Goal: Check status: Check status

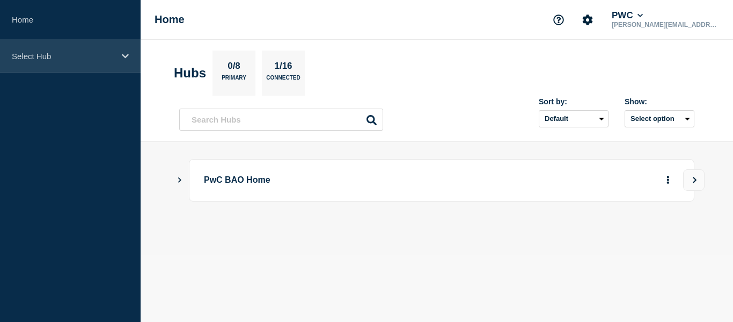
click at [96, 54] on p "Select Hub" at bounding box center [63, 56] width 103 height 9
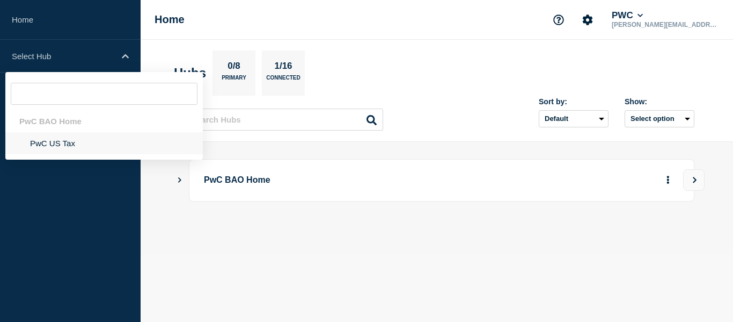
click at [54, 146] on li "PwC US Tax" at bounding box center [104, 143] width 198 height 22
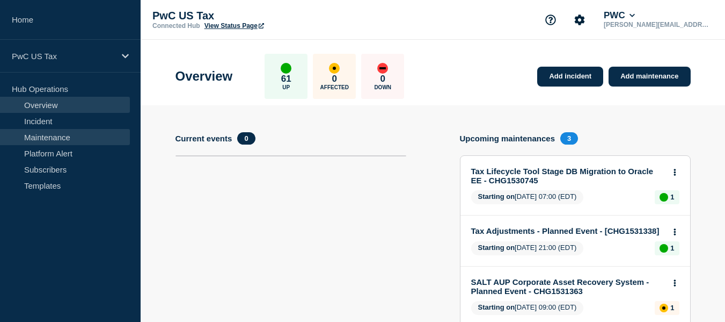
click at [56, 139] on link "Maintenance" at bounding box center [65, 137] width 130 height 16
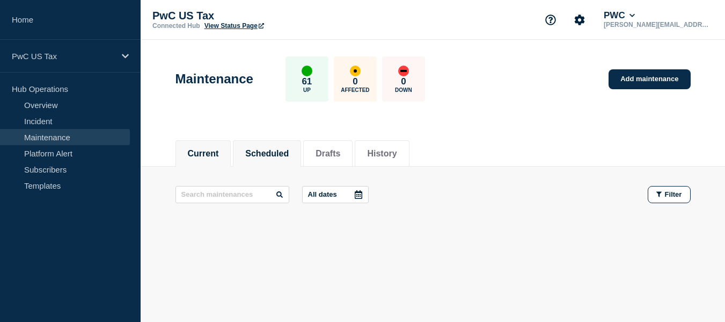
click at [280, 143] on li "Scheduled" at bounding box center [267, 153] width 68 height 26
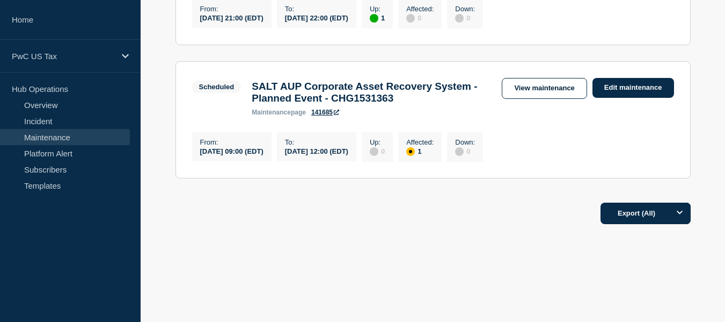
scroll to position [447, 0]
click at [537, 82] on link "View maintenance" at bounding box center [544, 88] width 85 height 21
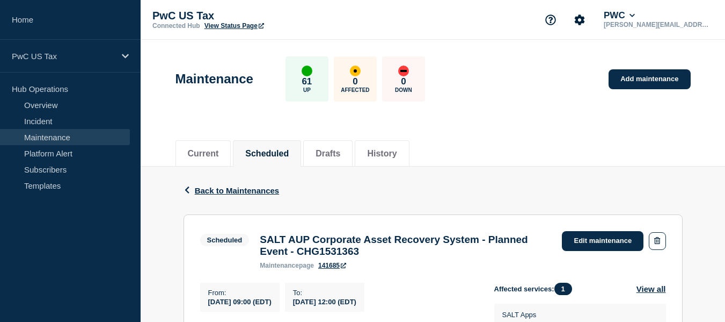
scroll to position [54, 0]
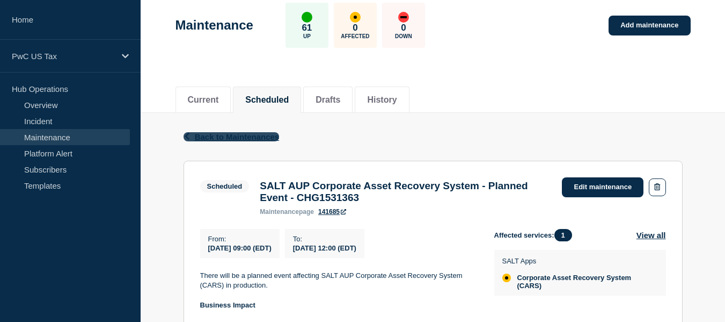
click at [187, 135] on icon "button" at bounding box center [187, 136] width 4 height 7
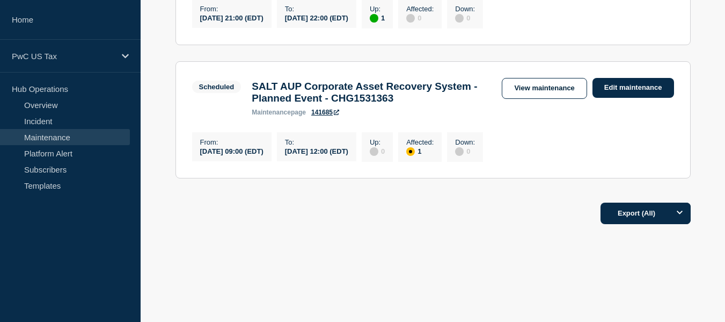
scroll to position [286, 0]
